Goal: Transaction & Acquisition: Download file/media

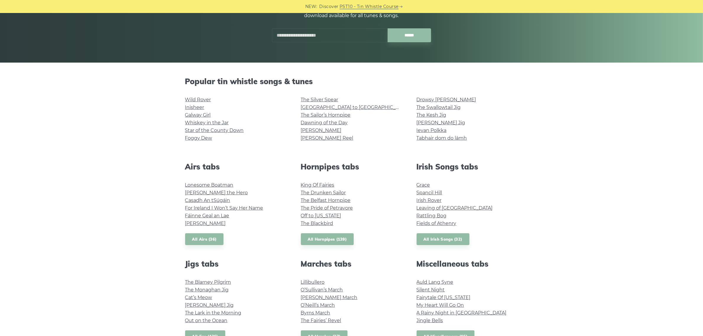
scroll to position [148, 0]
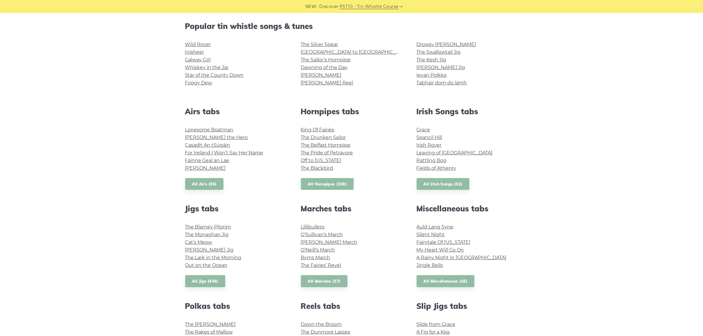
click at [324, 183] on link "All Hornpipes (139)" at bounding box center [327, 184] width 53 height 12
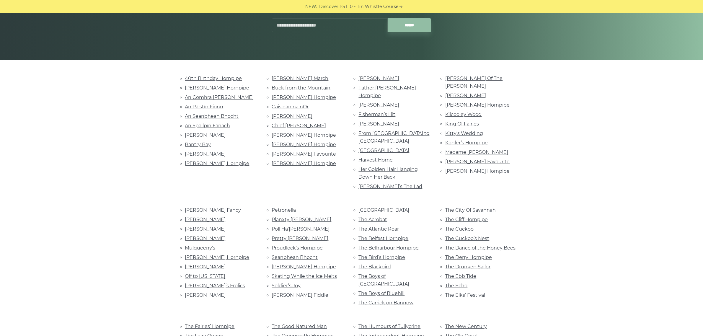
scroll to position [148, 0]
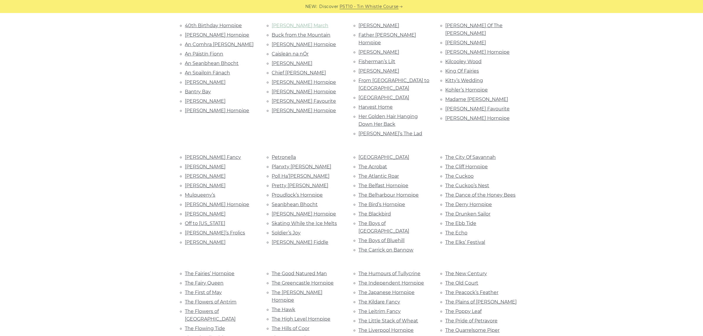
click at [290, 23] on link "[PERSON_NAME] March" at bounding box center [300, 26] width 57 height 6
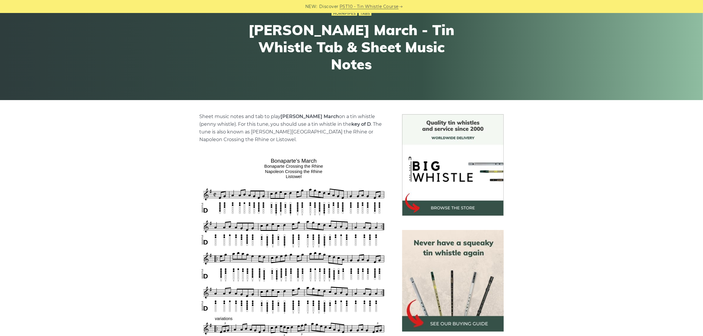
scroll to position [222, 0]
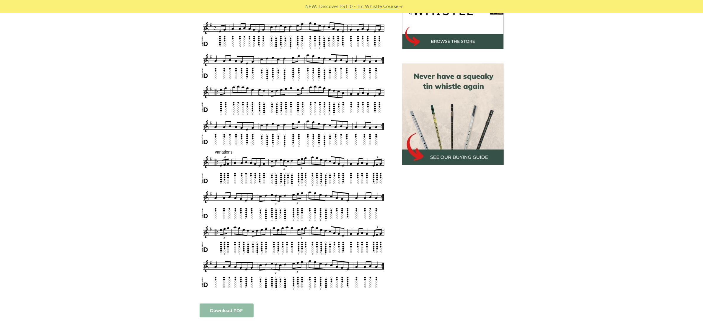
click at [230, 307] on link "Download PDF" at bounding box center [227, 311] width 54 height 14
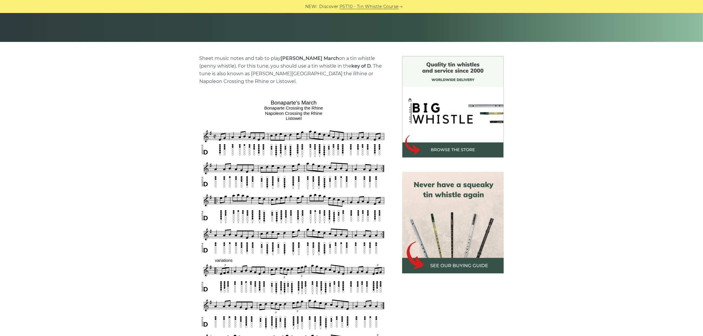
scroll to position [0, 0]
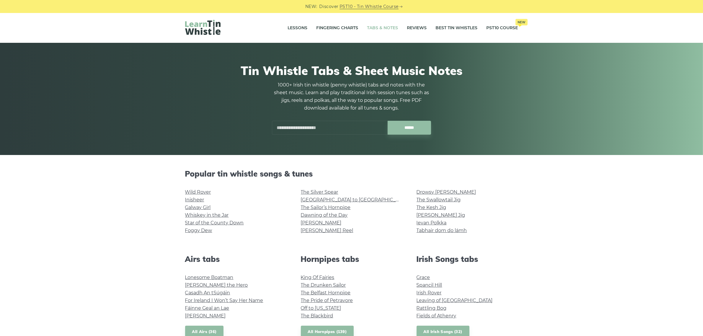
click at [280, 129] on input "text" at bounding box center [330, 128] width 116 height 14
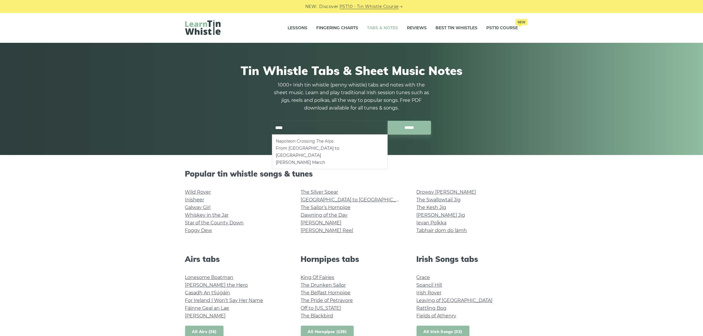
click at [310, 140] on li "Napoleon Crossing The Alps" at bounding box center [330, 141] width 108 height 7
type input "**********"
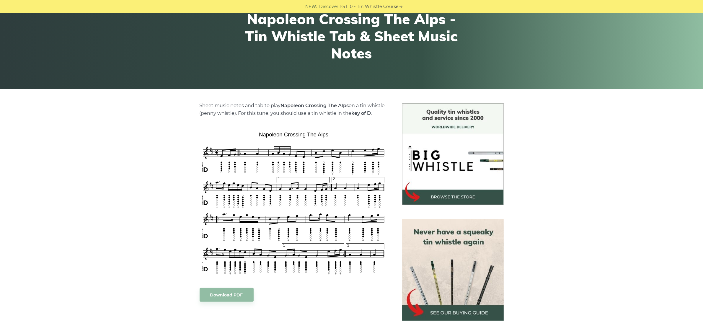
scroll to position [74, 0]
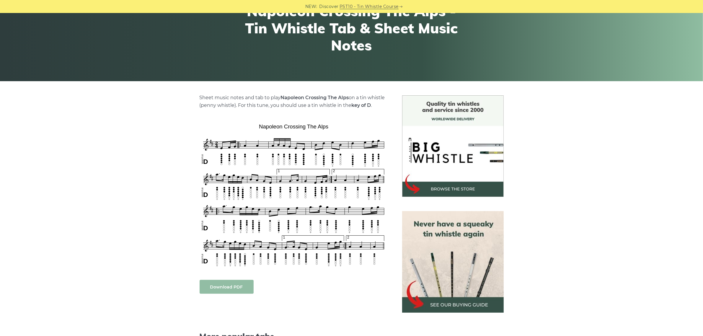
click at [223, 284] on link "Download PDF" at bounding box center [227, 287] width 54 height 14
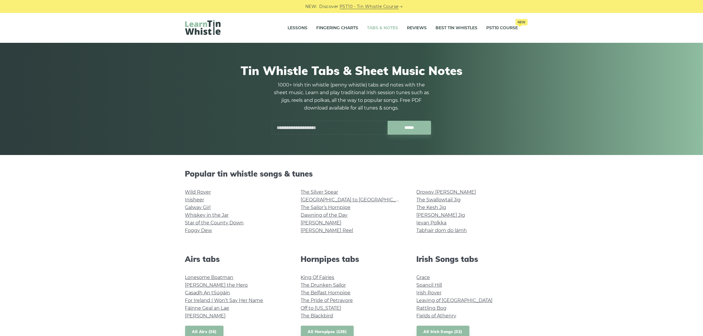
click at [283, 126] on input "text" at bounding box center [330, 128] width 116 height 14
click at [303, 139] on li "An Comhra [PERSON_NAME]" at bounding box center [330, 141] width 108 height 7
type input "**********"
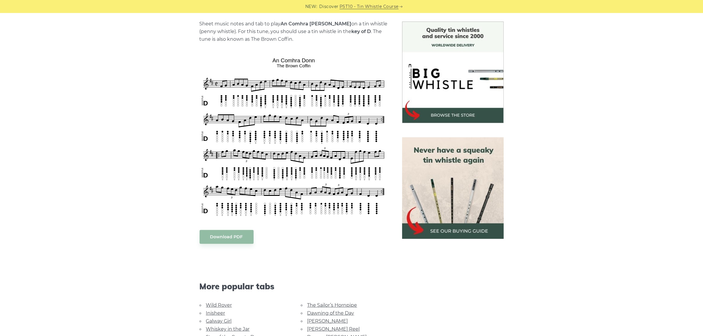
scroll to position [111, 0]
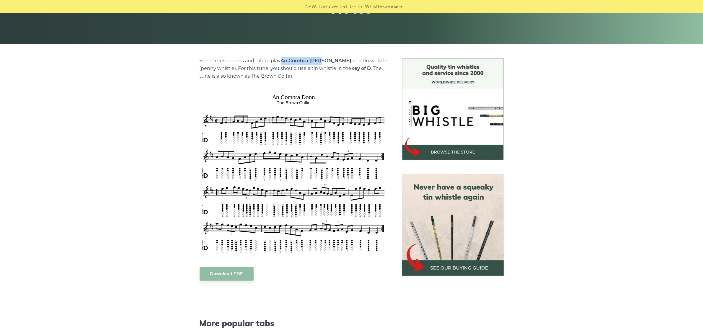
drag, startPoint x: 282, startPoint y: 60, endPoint x: 323, endPoint y: 59, distance: 41.1
click at [323, 59] on strong "An Comhra [PERSON_NAME]" at bounding box center [316, 61] width 71 height 6
copy strong "An Comhra [PERSON_NAME]"
click at [234, 276] on link "Download PDF" at bounding box center [227, 274] width 54 height 14
